Goal: Task Accomplishment & Management: Manage account settings

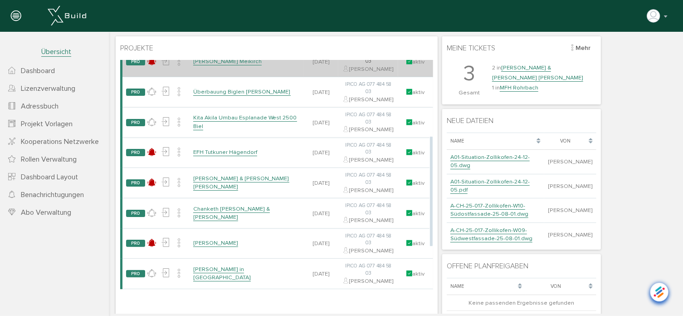
click at [245, 65] on link "[PERSON_NAME] Meikirch" at bounding box center [227, 61] width 68 height 8
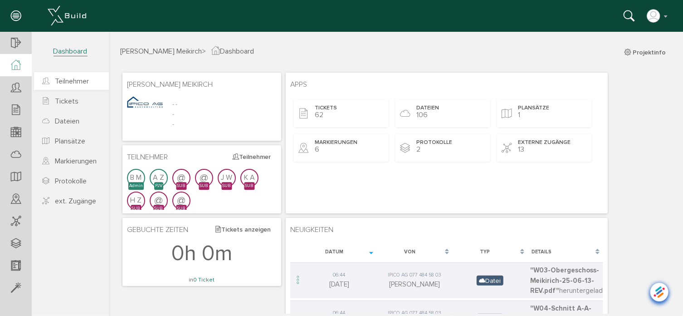
click at [63, 81] on span "Teilnehmer" at bounding box center [72, 81] width 34 height 9
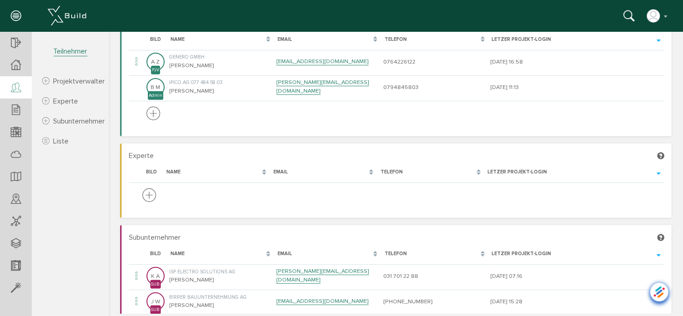
scroll to position [45, 0]
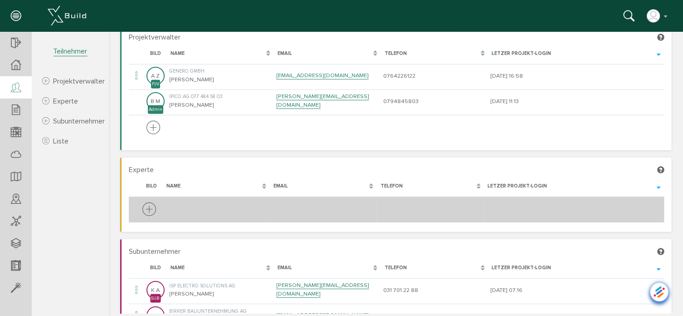
click at [146, 208] on icon at bounding box center [149, 209] width 14 height 17
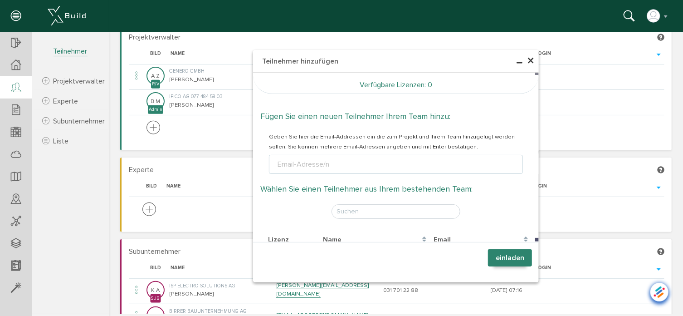
click at [529, 59] on span "×" at bounding box center [529, 61] width 7 height 18
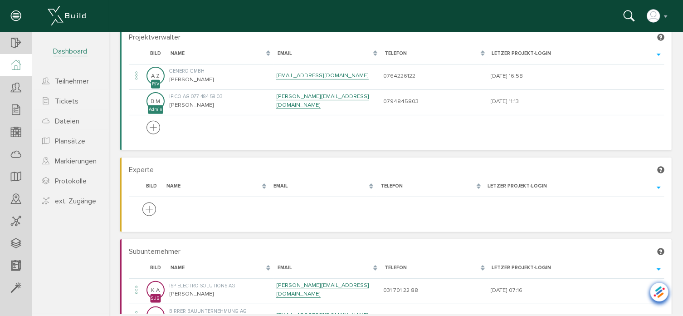
click at [13, 62] on icon at bounding box center [16, 65] width 10 height 10
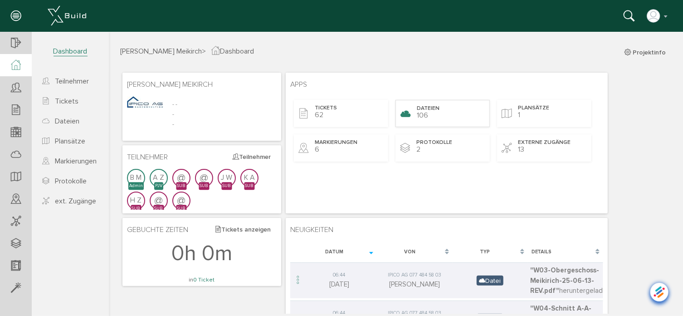
click at [444, 107] on div "Dateien 106" at bounding box center [442, 112] width 94 height 27
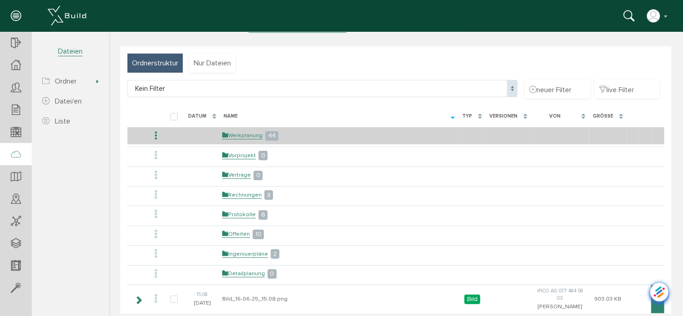
scroll to position [45, 0]
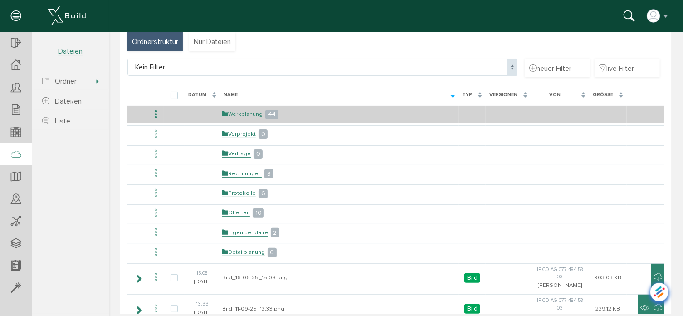
click at [255, 113] on link "Werkplanung" at bounding box center [242, 114] width 40 height 8
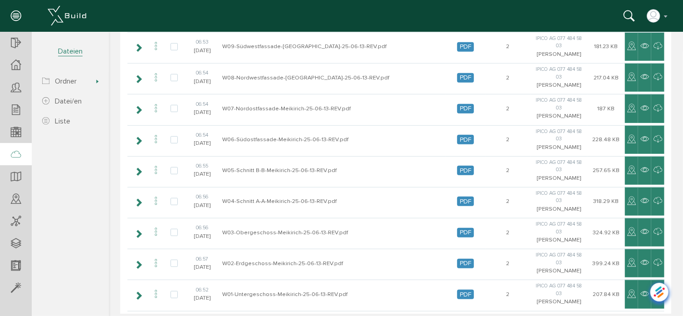
scroll to position [307, 0]
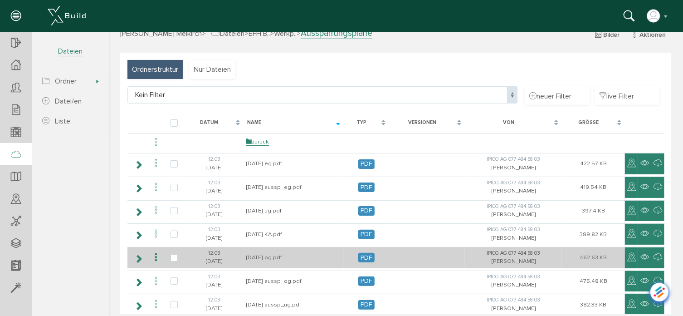
scroll to position [63, 0]
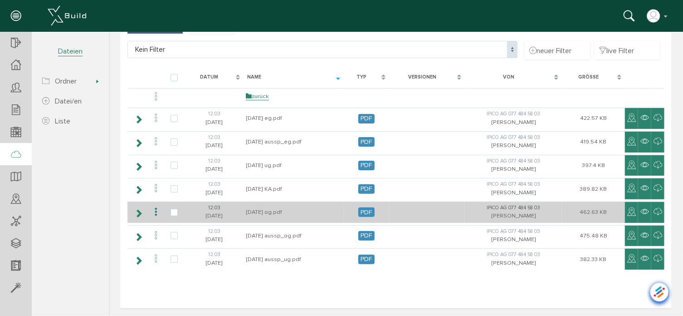
click at [156, 209] on icon at bounding box center [155, 211] width 11 height 12
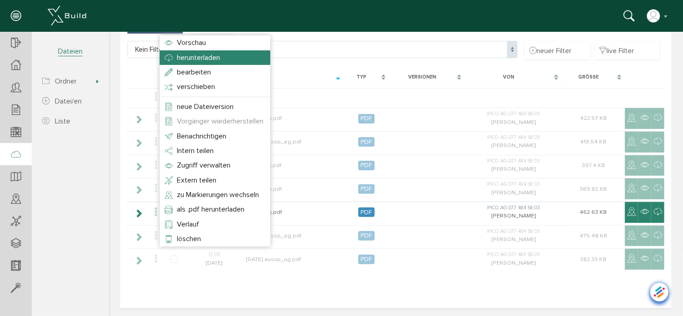
click at [198, 54] on span "herunterladen" at bounding box center [197, 57] width 43 height 9
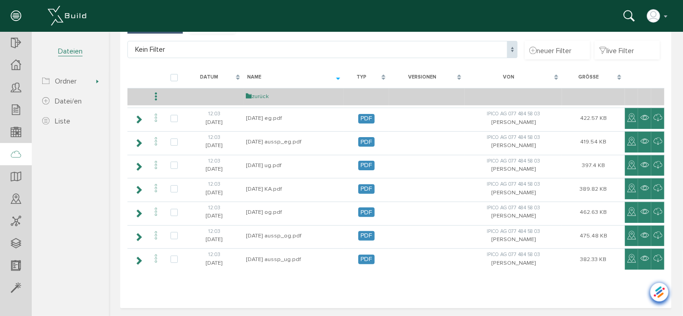
click at [258, 97] on link "zurück" at bounding box center [256, 96] width 23 height 8
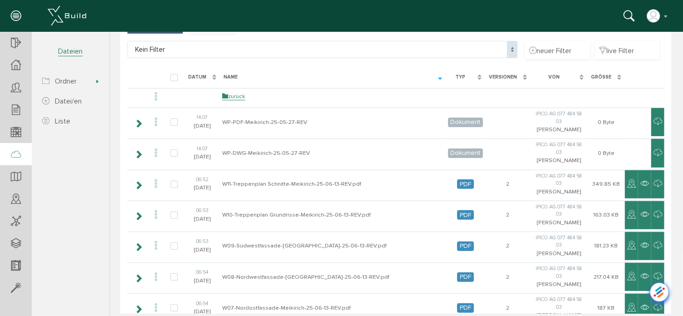
scroll to position [0, 0]
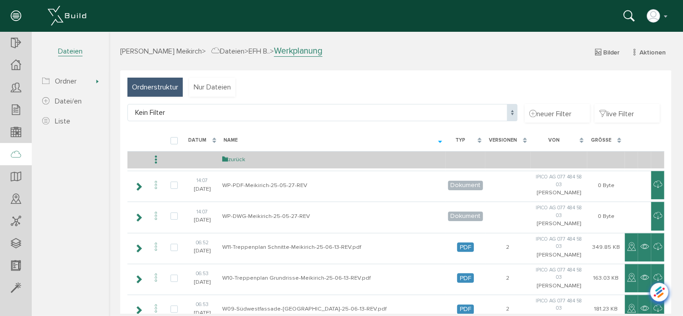
click at [236, 161] on link "zurück" at bounding box center [233, 159] width 23 height 8
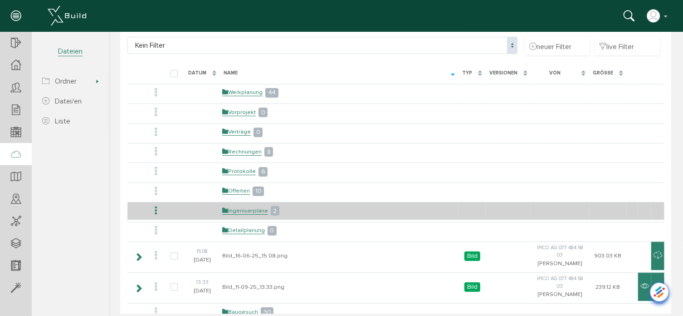
scroll to position [45, 0]
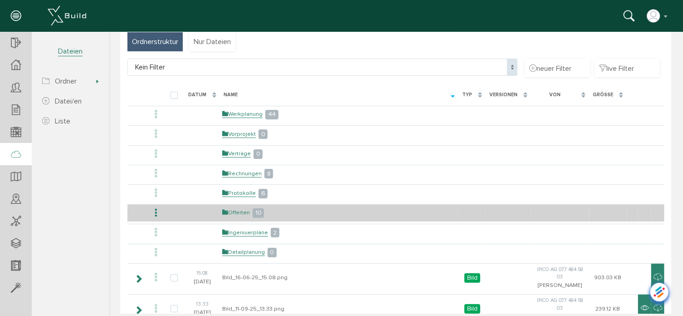
click at [239, 211] on link "Offerten" at bounding box center [236, 212] width 28 height 8
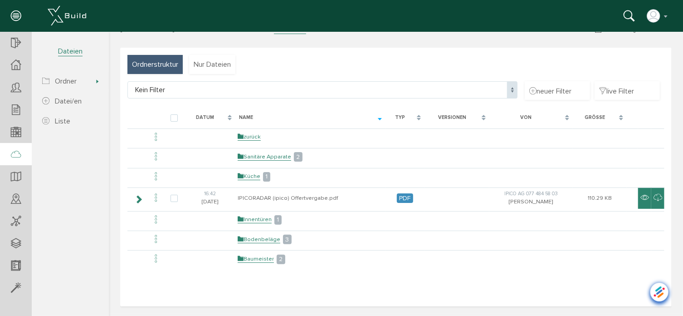
scroll to position [0, 0]
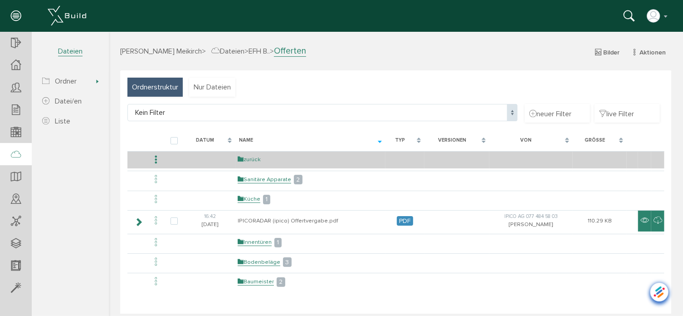
click at [248, 156] on link "zurück" at bounding box center [248, 159] width 23 height 8
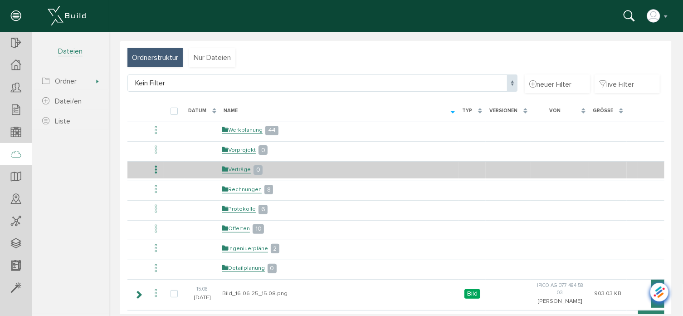
scroll to position [45, 0]
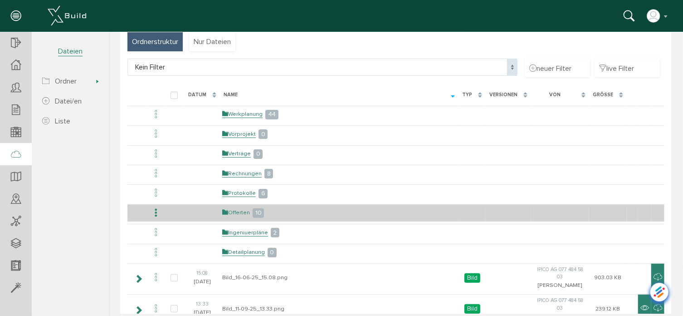
click at [245, 209] on link "Offerten" at bounding box center [236, 212] width 28 height 8
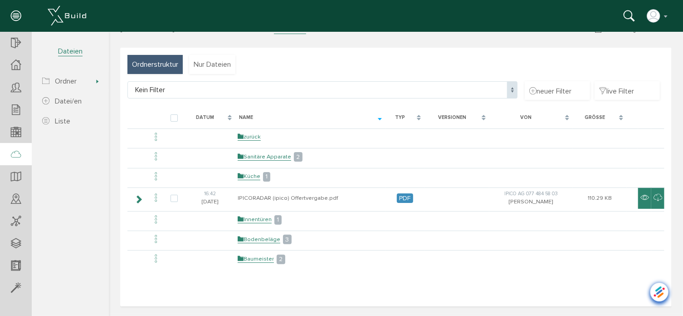
scroll to position [0, 0]
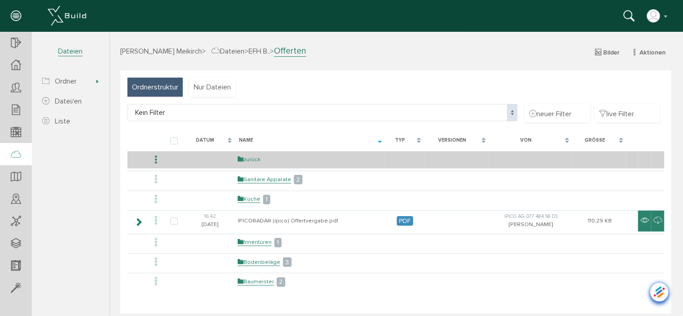
click at [253, 156] on link "zurück" at bounding box center [248, 159] width 23 height 8
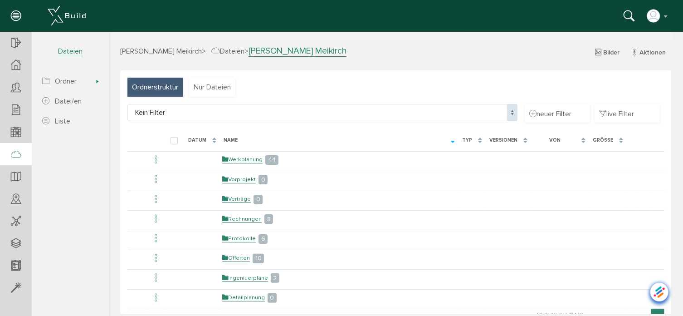
click at [627, 18] on icon at bounding box center [628, 16] width 11 height 13
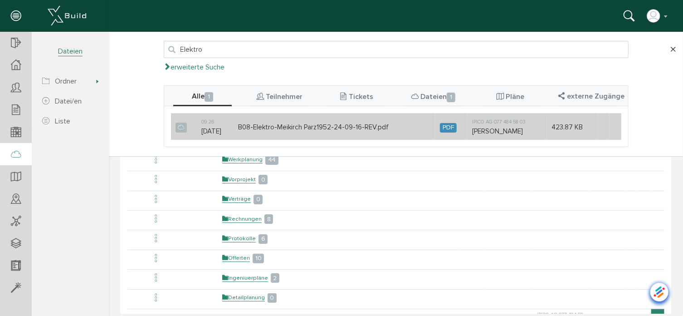
type input "Elektro"
click at [270, 126] on td "B08-Elektro-Meikirch Parz1952-24-09-16-REV.pdf" at bounding box center [334, 126] width 202 height 27
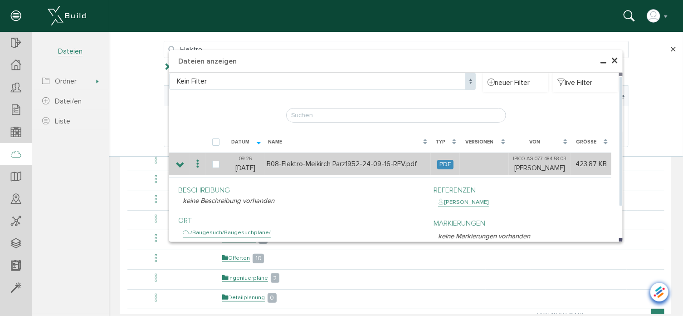
click at [192, 162] on icon at bounding box center [197, 163] width 11 height 12
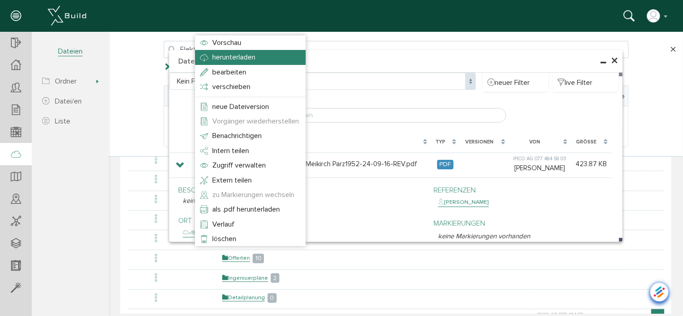
click at [217, 57] on span "herunterladen" at bounding box center [233, 56] width 43 height 9
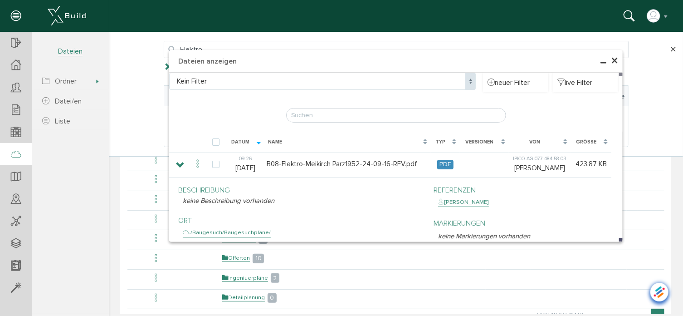
click at [613, 59] on span "×" at bounding box center [613, 61] width 7 height 18
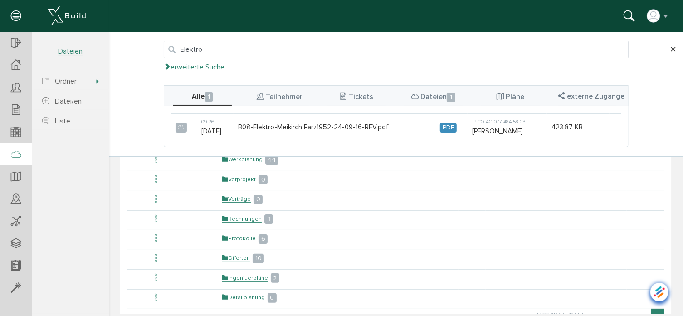
click at [669, 48] on span "×" at bounding box center [672, 49] width 6 height 18
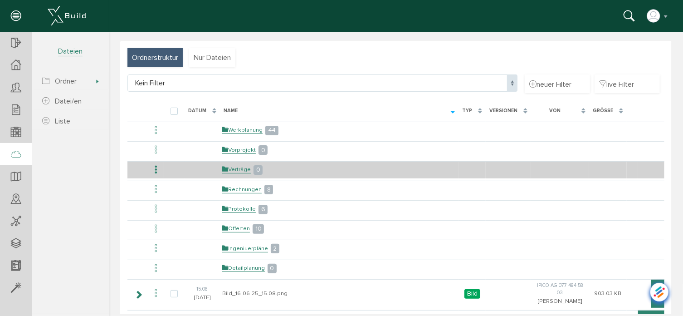
scroll to position [45, 0]
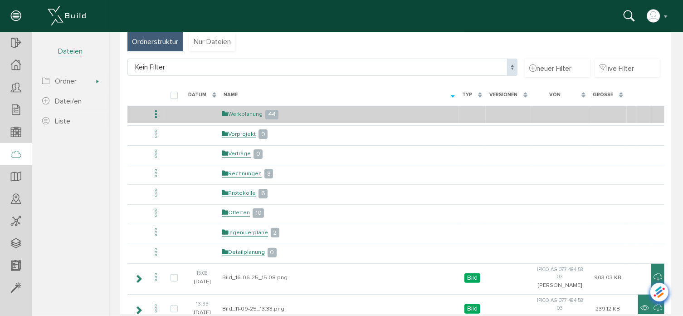
click at [252, 112] on link "Werkplanung" at bounding box center [242, 114] width 40 height 8
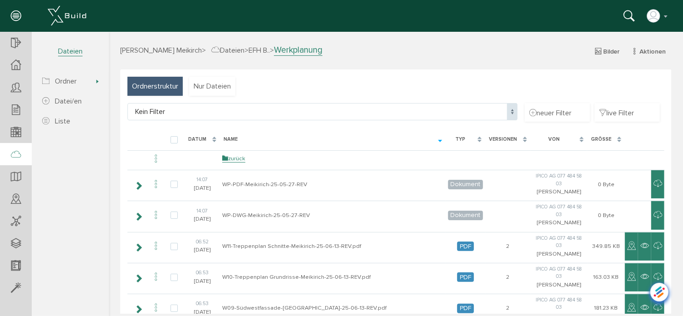
scroll to position [0, 0]
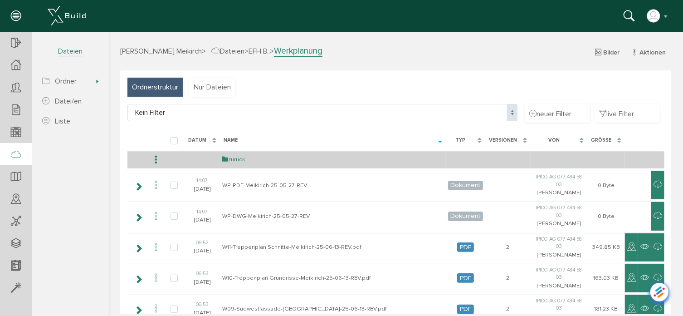
click at [232, 158] on link "zurück" at bounding box center [233, 159] width 23 height 8
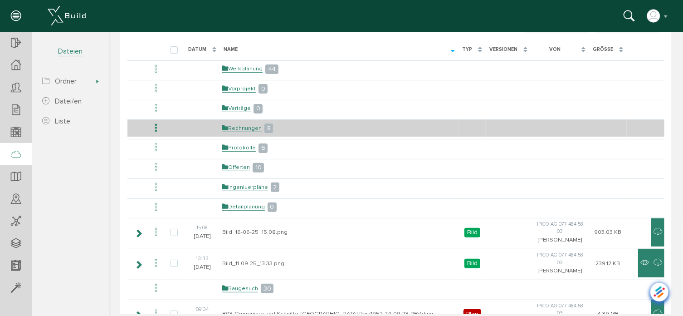
scroll to position [45, 0]
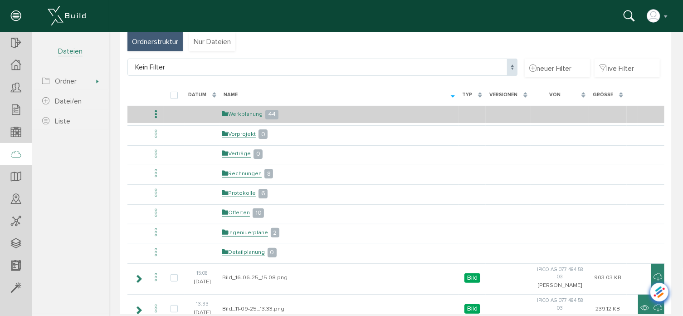
click at [249, 114] on link "Werkplanung" at bounding box center [242, 114] width 40 height 8
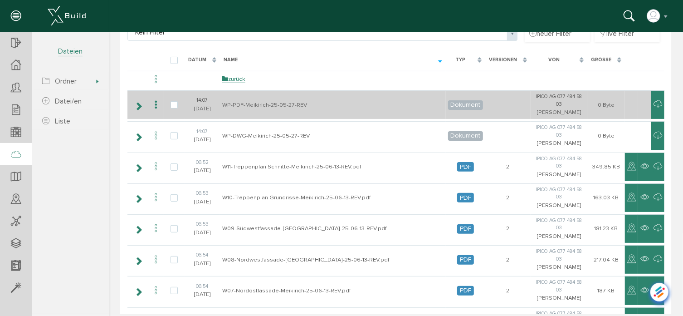
scroll to position [0, 0]
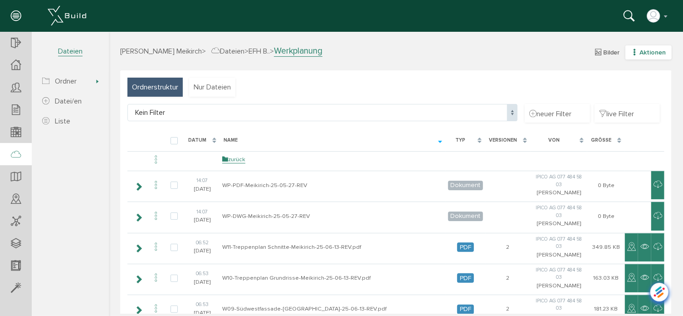
click at [631, 51] on icon "button" at bounding box center [634, 52] width 6 height 8
click at [625, 97] on link "neuer Ordner" at bounding box center [642, 96] width 72 height 14
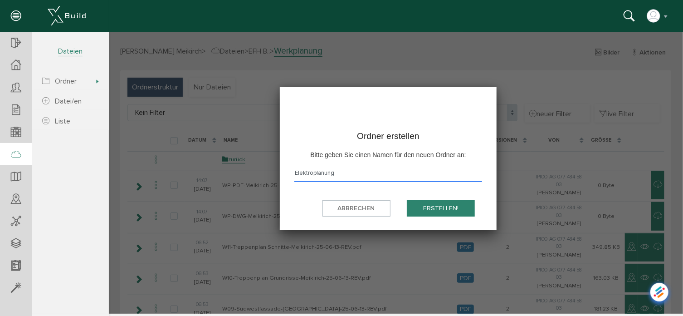
type input "Elektroplanung"
click at [443, 207] on button "erstellen!" at bounding box center [440, 207] width 68 height 17
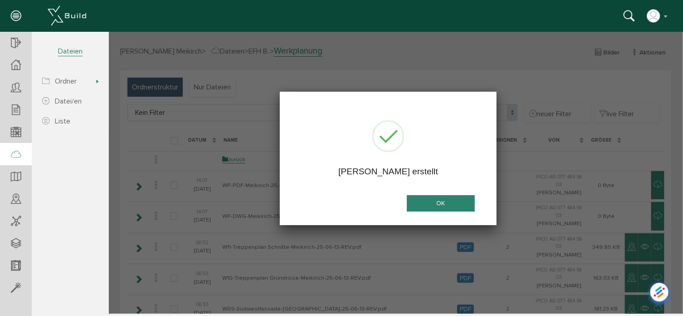
click at [443, 207] on button "OK" at bounding box center [440, 203] width 68 height 17
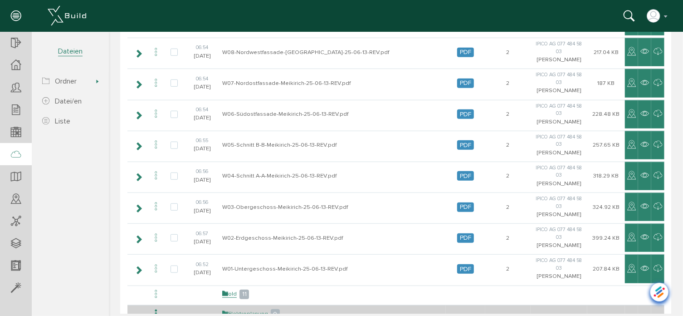
scroll to position [272, 0]
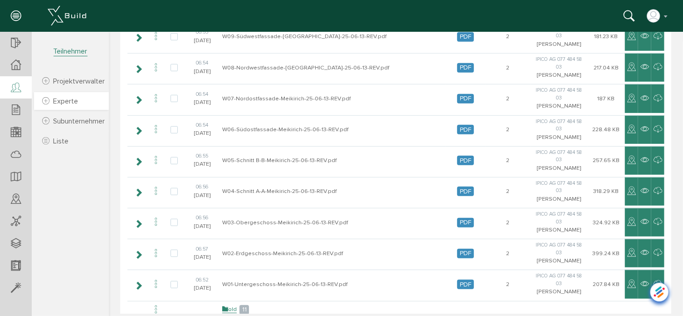
click at [63, 99] on span "Experte" at bounding box center [65, 101] width 25 height 9
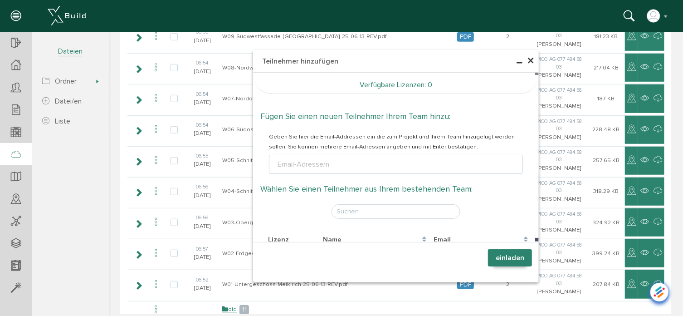
click at [529, 61] on span "×" at bounding box center [529, 61] width 7 height 18
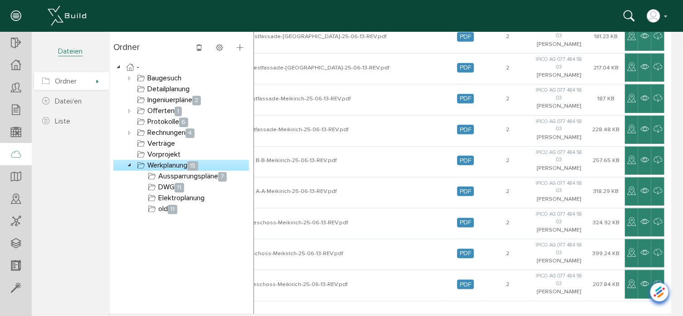
click at [73, 80] on span "Ordner" at bounding box center [66, 81] width 22 height 9
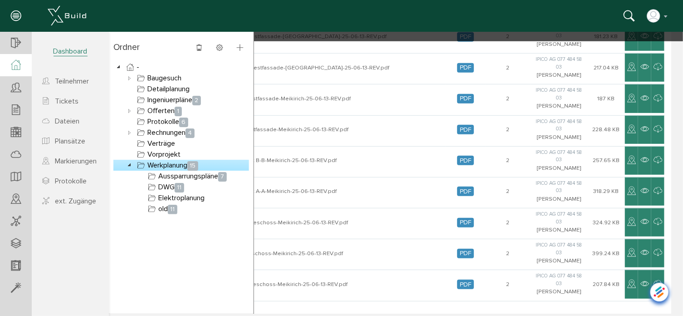
click at [18, 67] on icon at bounding box center [16, 65] width 10 height 10
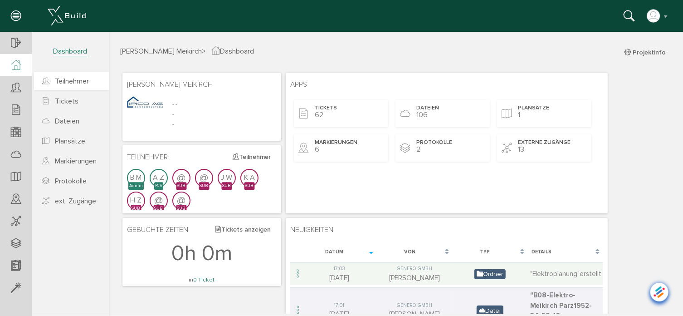
click at [67, 81] on span "Teilnehmer" at bounding box center [72, 81] width 34 height 9
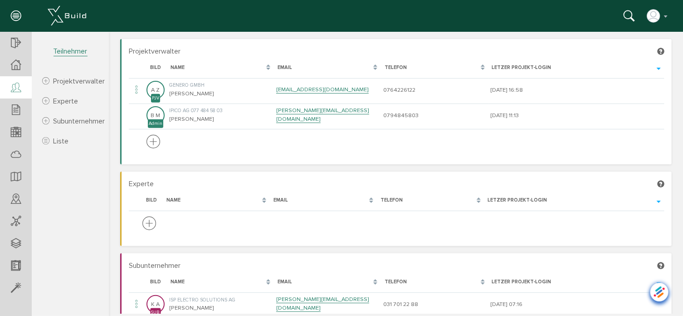
scroll to position [45, 0]
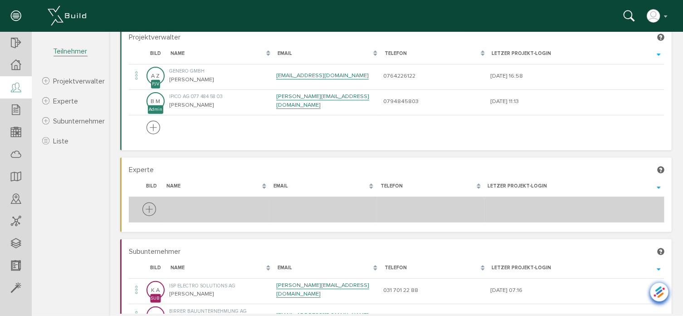
click at [149, 204] on icon at bounding box center [149, 209] width 14 height 17
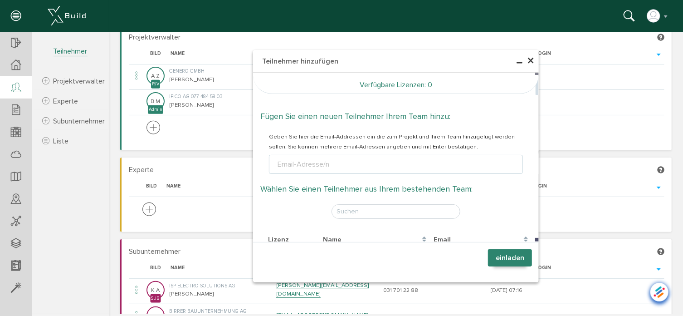
click at [326, 166] on div "Email-Adresse/n" at bounding box center [302, 163] width 55 height 11
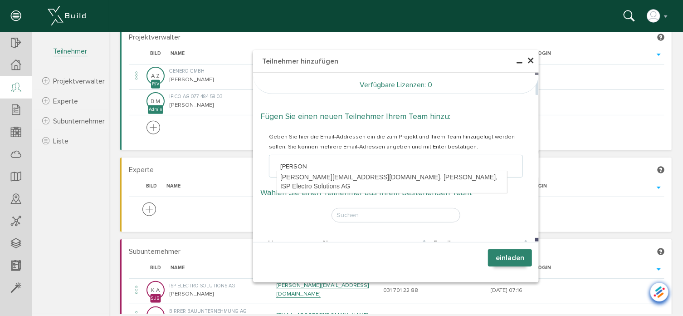
type input "[PERSON_NAME]"
click at [313, 176] on div "[PERSON_NAME][EMAIL_ADDRESS][DOMAIN_NAME], [PERSON_NAME], ISP Electro Solutions…" at bounding box center [392, 180] width 230 height 21
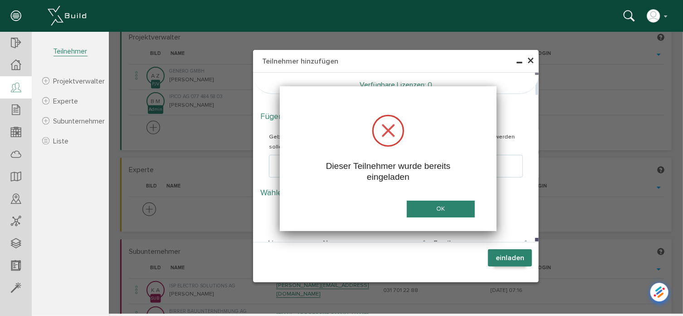
scroll to position [0, 0]
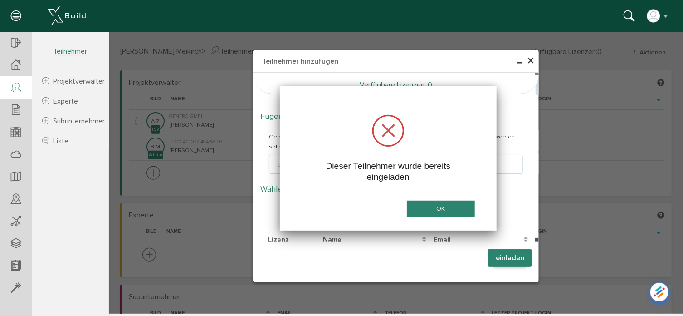
click at [425, 204] on button "OK" at bounding box center [440, 208] width 68 height 17
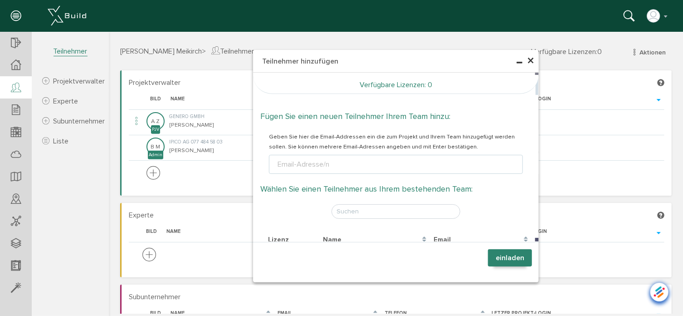
click at [526, 58] on span "×" at bounding box center [529, 61] width 7 height 18
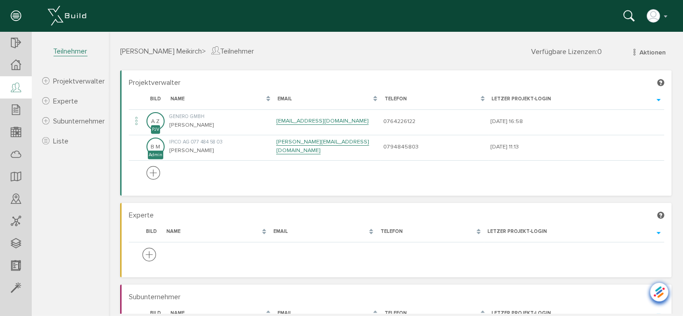
scroll to position [45, 0]
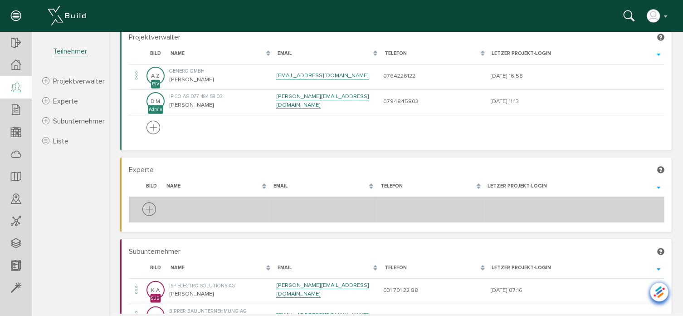
click at [149, 204] on icon at bounding box center [149, 209] width 14 height 17
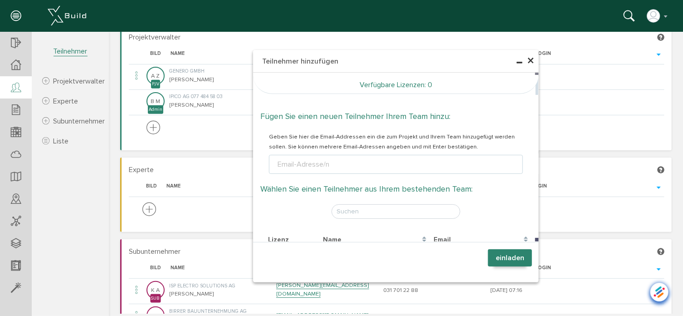
scroll to position [0, 0]
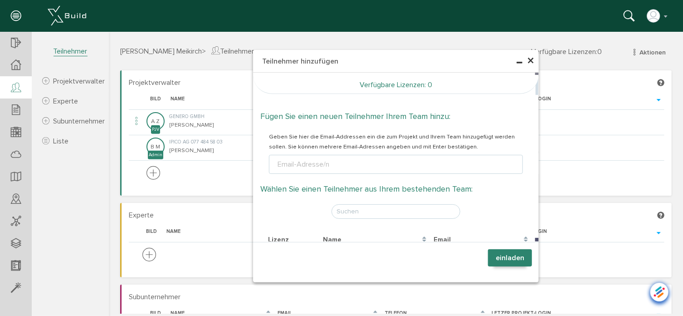
click at [388, 210] on input "text" at bounding box center [395, 211] width 129 height 15
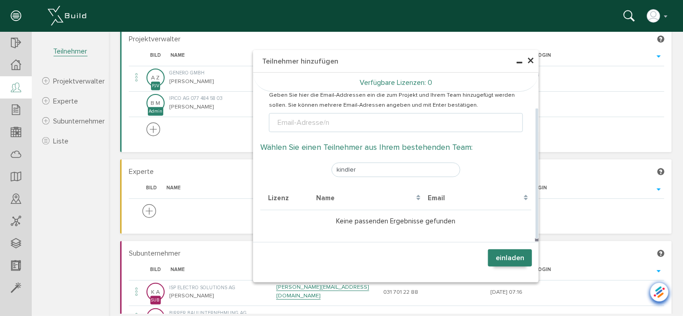
scroll to position [45, 0]
drag, startPoint x: 372, startPoint y: 171, endPoint x: 324, endPoint y: 174, distance: 47.7
click at [324, 174] on div "kindler" at bounding box center [395, 169] width 271 height 33
type input "[PERSON_NAME]"
drag, startPoint x: 359, startPoint y: 166, endPoint x: 307, endPoint y: 166, distance: 52.1
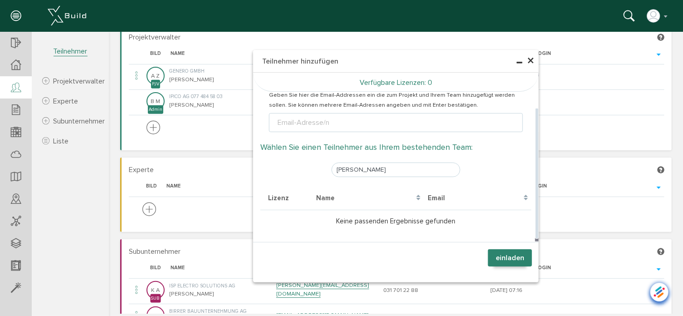
click at [307, 166] on div "[PERSON_NAME]" at bounding box center [395, 169] width 271 height 33
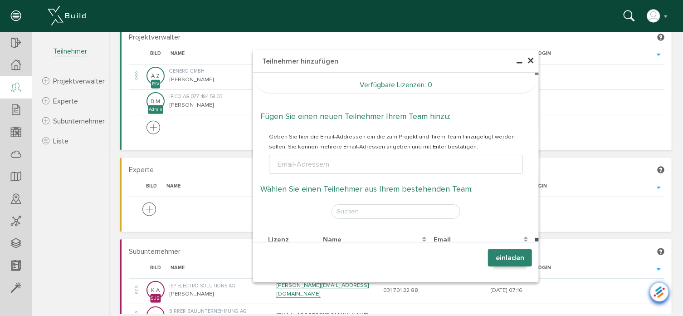
click at [526, 59] on span "×" at bounding box center [529, 61] width 7 height 18
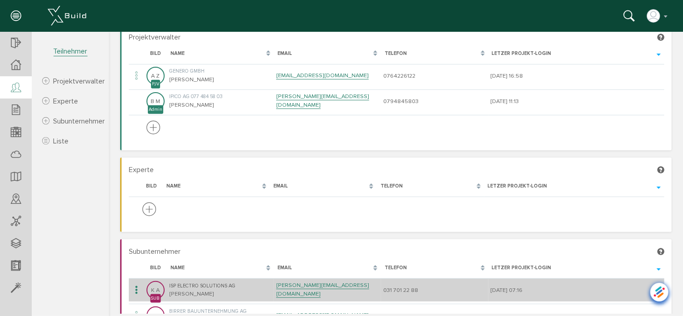
click at [186, 290] on td "ISP Electro Solutions AG [PERSON_NAME]" at bounding box center [219, 288] width 107 height 23
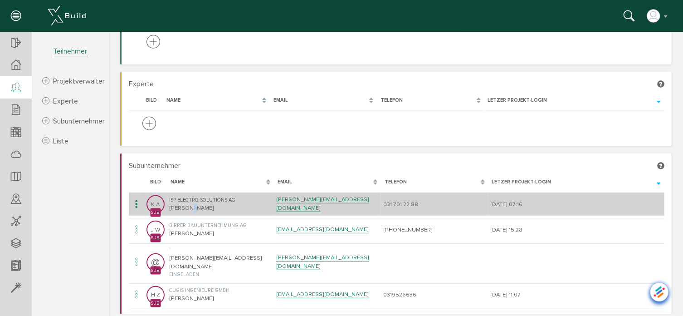
scroll to position [136, 0]
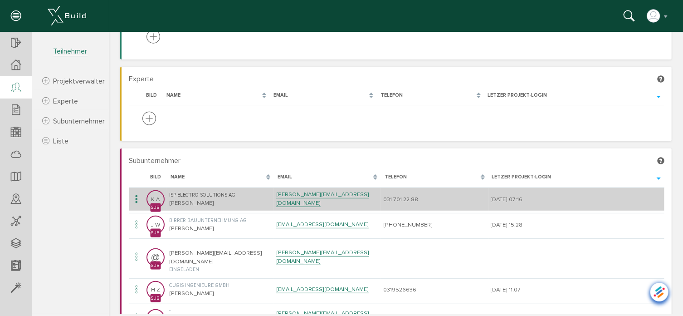
click at [135, 198] on icon at bounding box center [136, 199] width 11 height 12
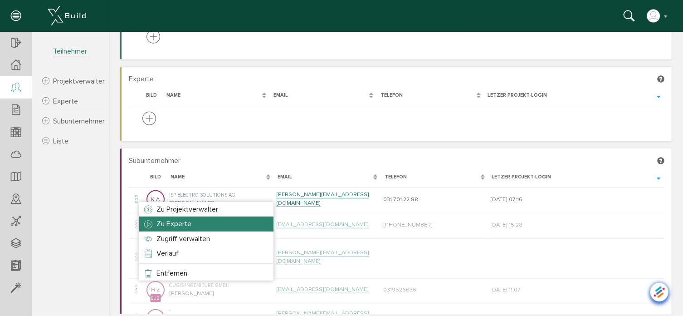
click at [170, 224] on span "Zu Experte" at bounding box center [173, 223] width 35 height 9
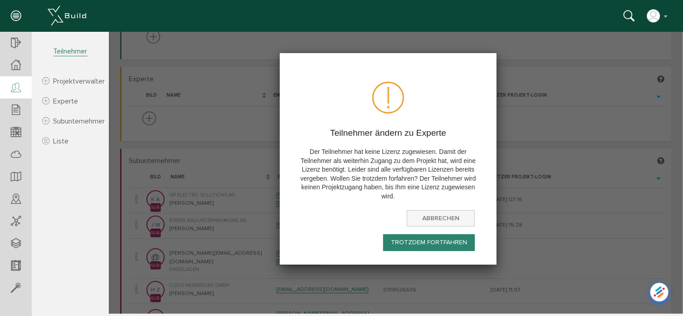
click at [439, 213] on button "abbrechen" at bounding box center [440, 217] width 68 height 17
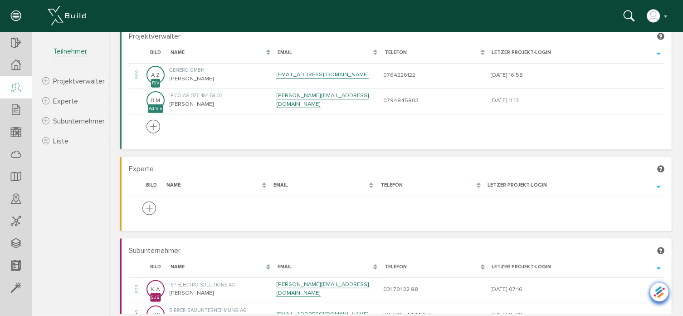
scroll to position [0, 0]
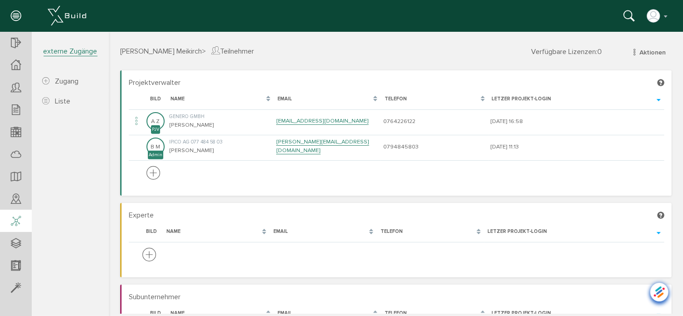
click at [15, 218] on icon at bounding box center [16, 221] width 10 height 13
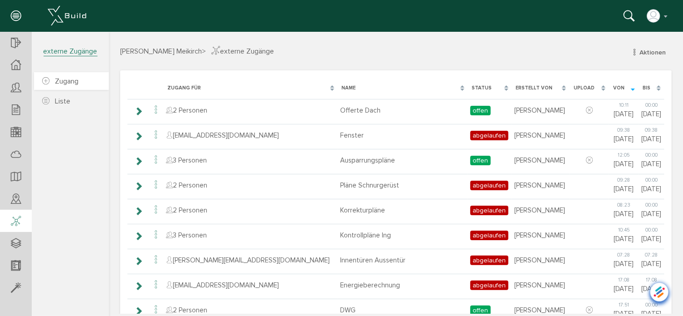
click at [71, 80] on span "Zugang" at bounding box center [67, 81] width 24 height 9
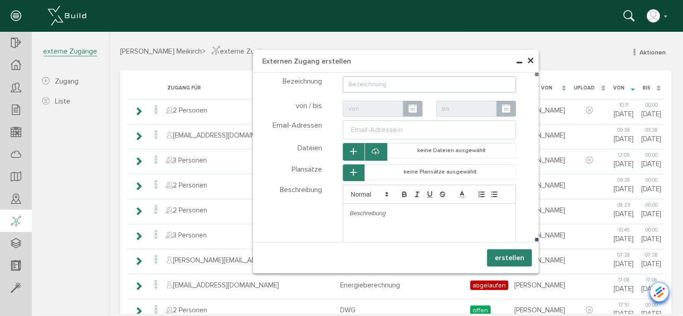
click at [527, 58] on span "×" at bounding box center [529, 61] width 7 height 18
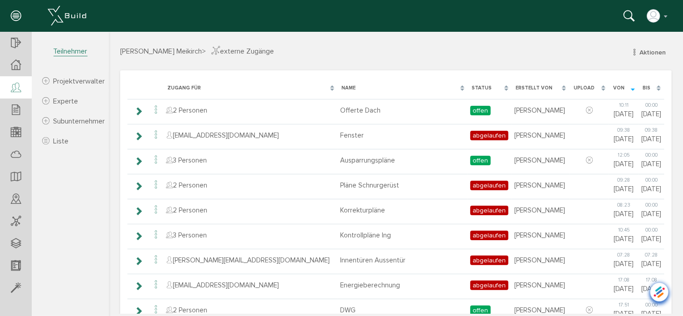
click at [20, 87] on icon at bounding box center [16, 88] width 10 height 13
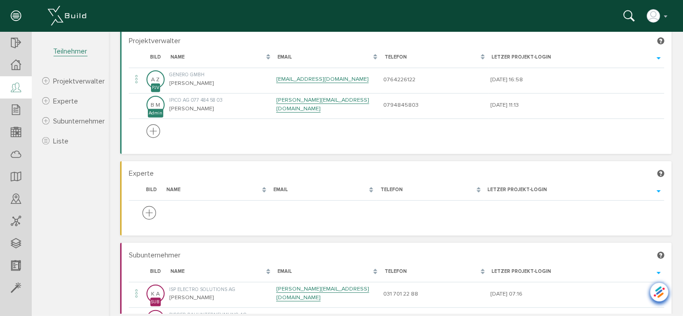
scroll to position [136, 0]
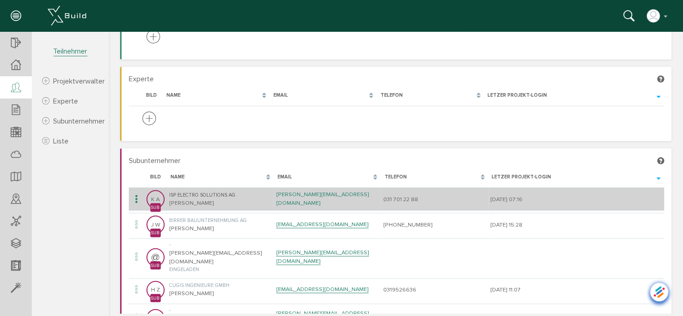
click at [311, 197] on link "[PERSON_NAME][EMAIL_ADDRESS][DOMAIN_NAME]" at bounding box center [322, 198] width 93 height 16
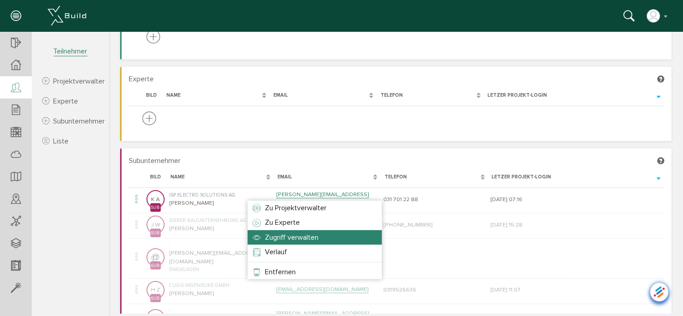
click at [267, 238] on span "Zugriff verwalten" at bounding box center [291, 236] width 54 height 9
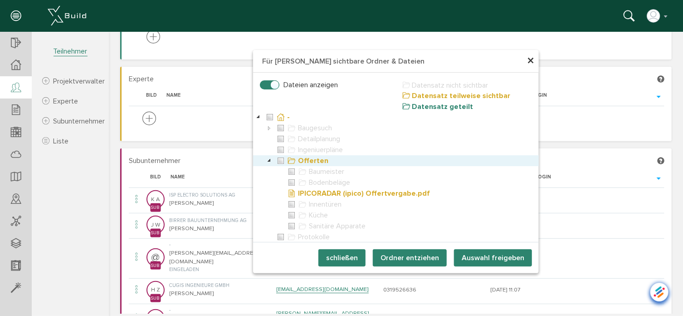
scroll to position [44, 0]
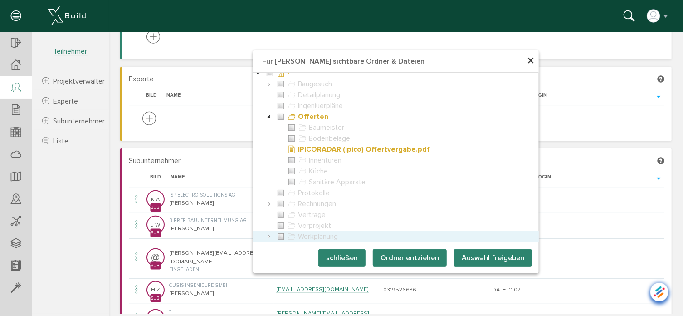
click at [265, 236] on icon at bounding box center [268, 235] width 11 height 11
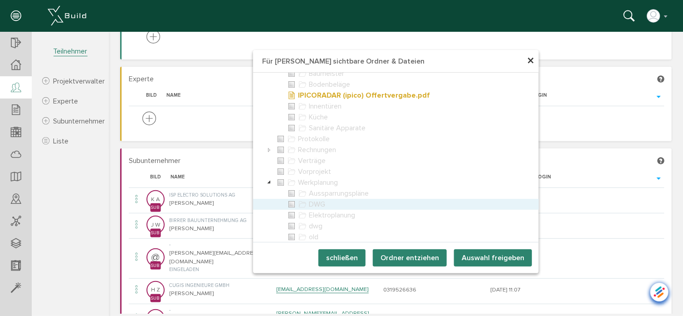
scroll to position [98, 0]
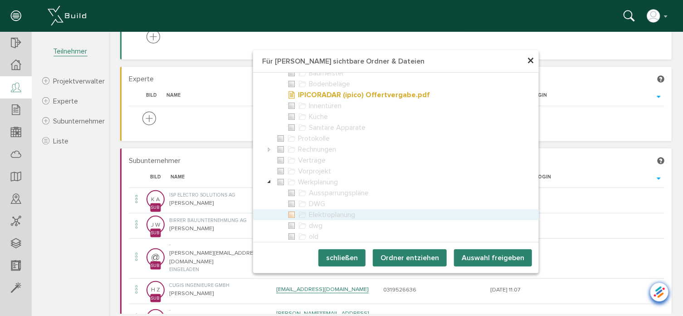
click at [287, 217] on icon at bounding box center [291, 214] width 11 height 11
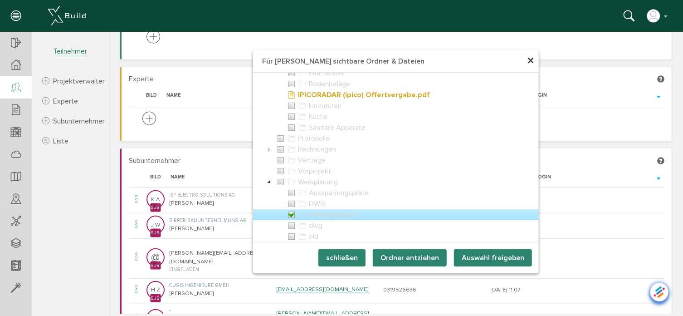
click at [471, 256] on button "Auswahl freigeben" at bounding box center [492, 256] width 78 height 17
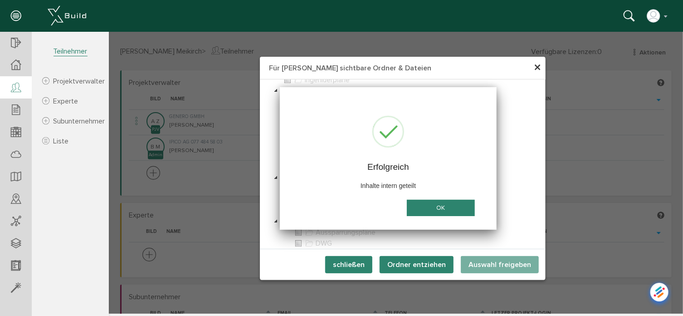
scroll to position [0, 0]
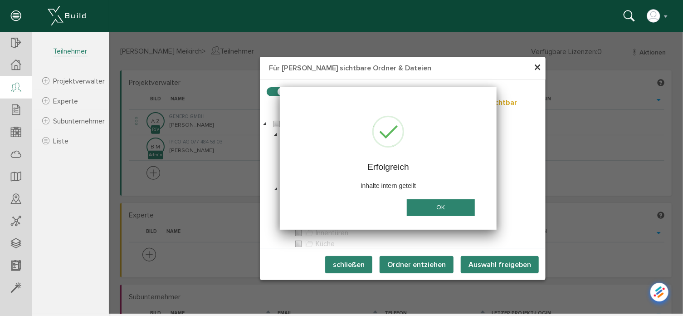
click at [435, 206] on button "OK" at bounding box center [440, 207] width 68 height 17
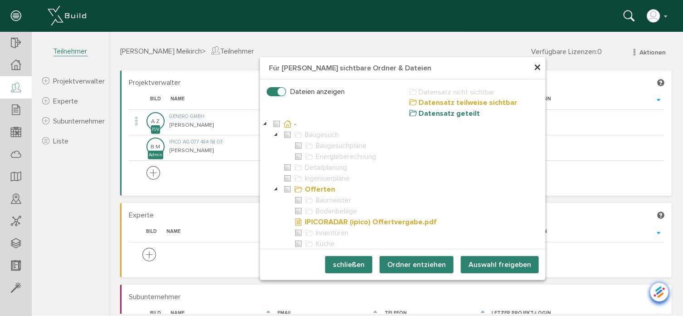
click at [533, 65] on span "×" at bounding box center [536, 67] width 7 height 18
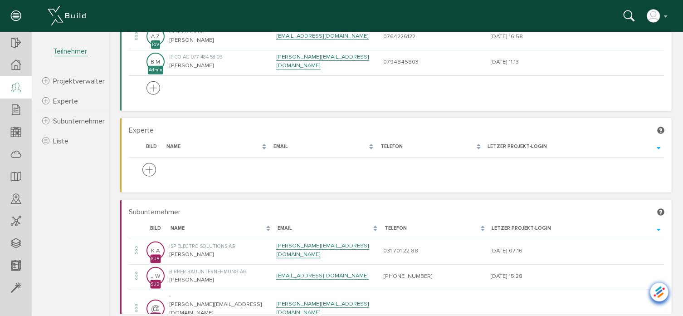
scroll to position [136, 0]
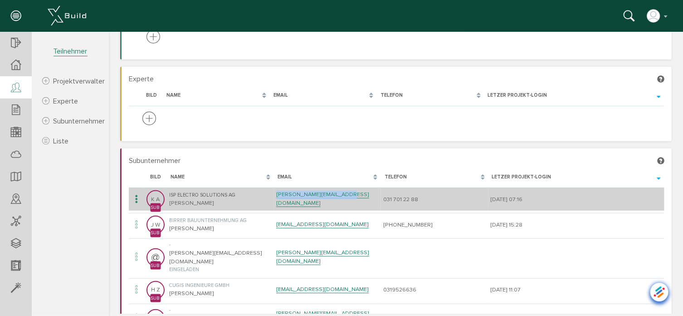
drag, startPoint x: 341, startPoint y: 197, endPoint x: 273, endPoint y: 201, distance: 67.7
click at [273, 201] on td "[PERSON_NAME][EMAIL_ADDRESS][DOMAIN_NAME]" at bounding box center [326, 198] width 107 height 23
copy link "[PERSON_NAME][EMAIL_ADDRESS][DOMAIN_NAME]"
click at [306, 197] on link "[PERSON_NAME][EMAIL_ADDRESS][DOMAIN_NAME]" at bounding box center [322, 198] width 93 height 16
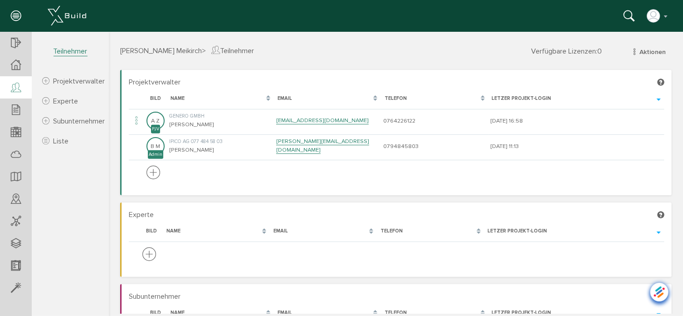
scroll to position [0, 0]
